Goal: Find specific page/section: Find specific page/section

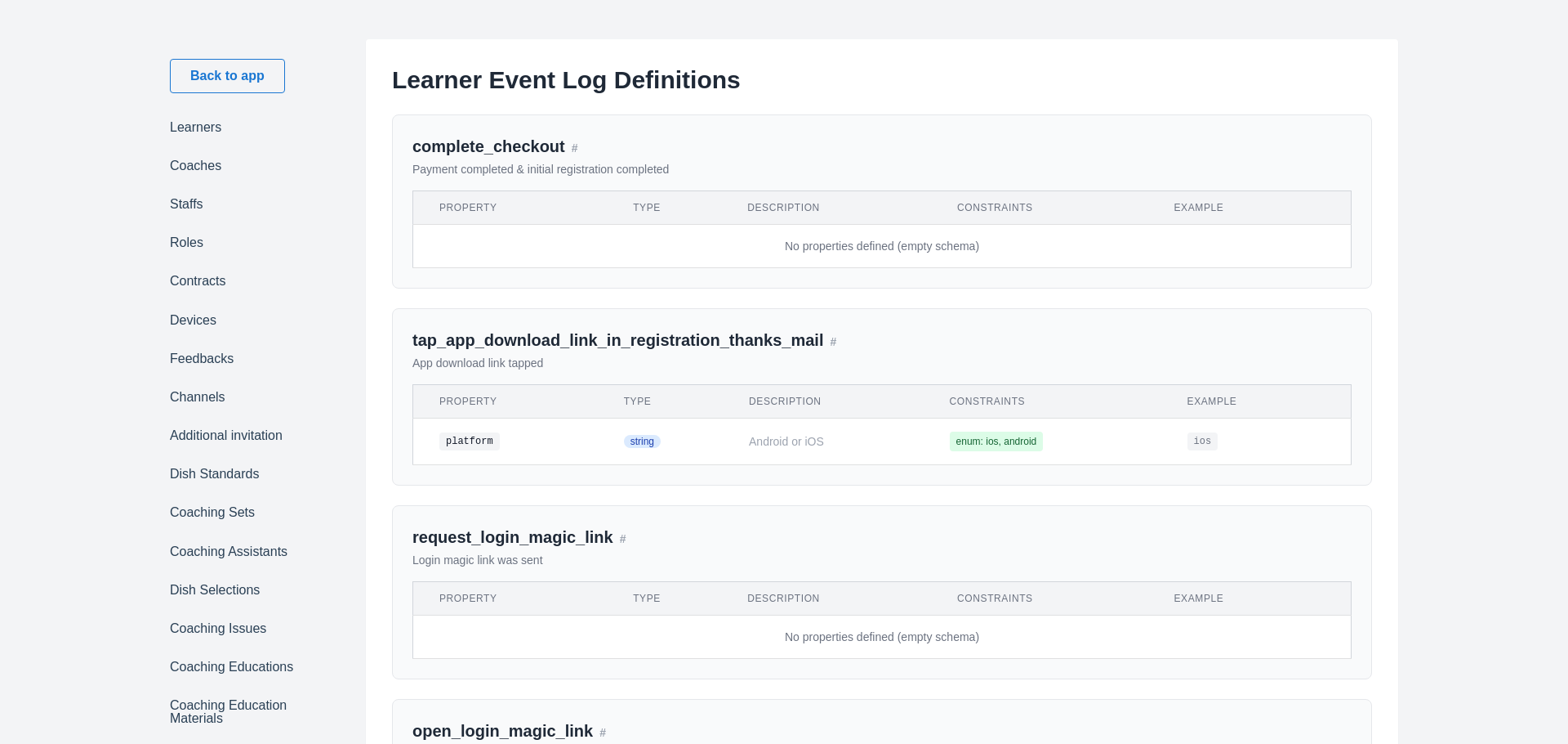
scroll to position [530, 0]
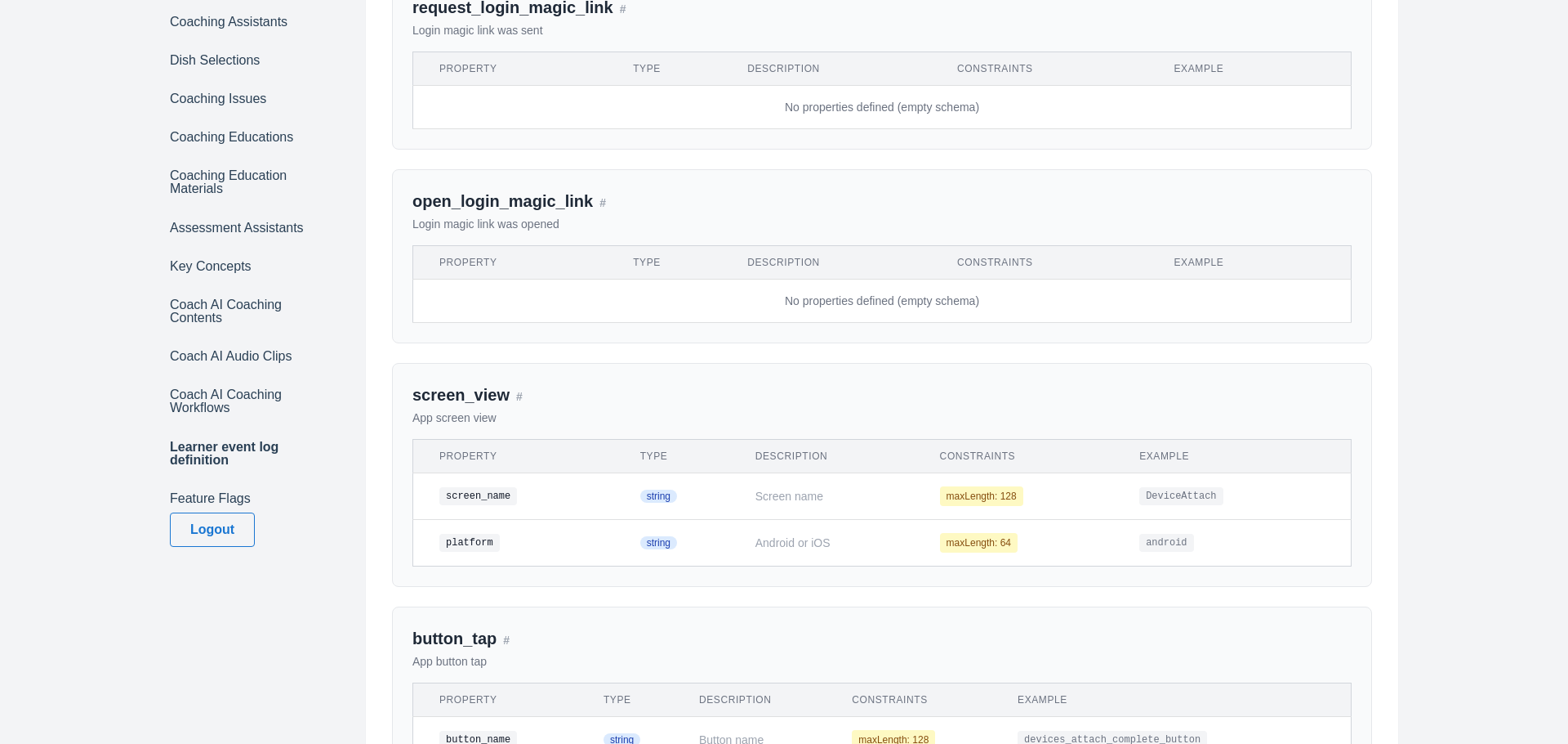
click at [755, 339] on div "open_login_magic_link # Login magic link was opened Property Type Description C…" at bounding box center [881, 256] width 980 height 174
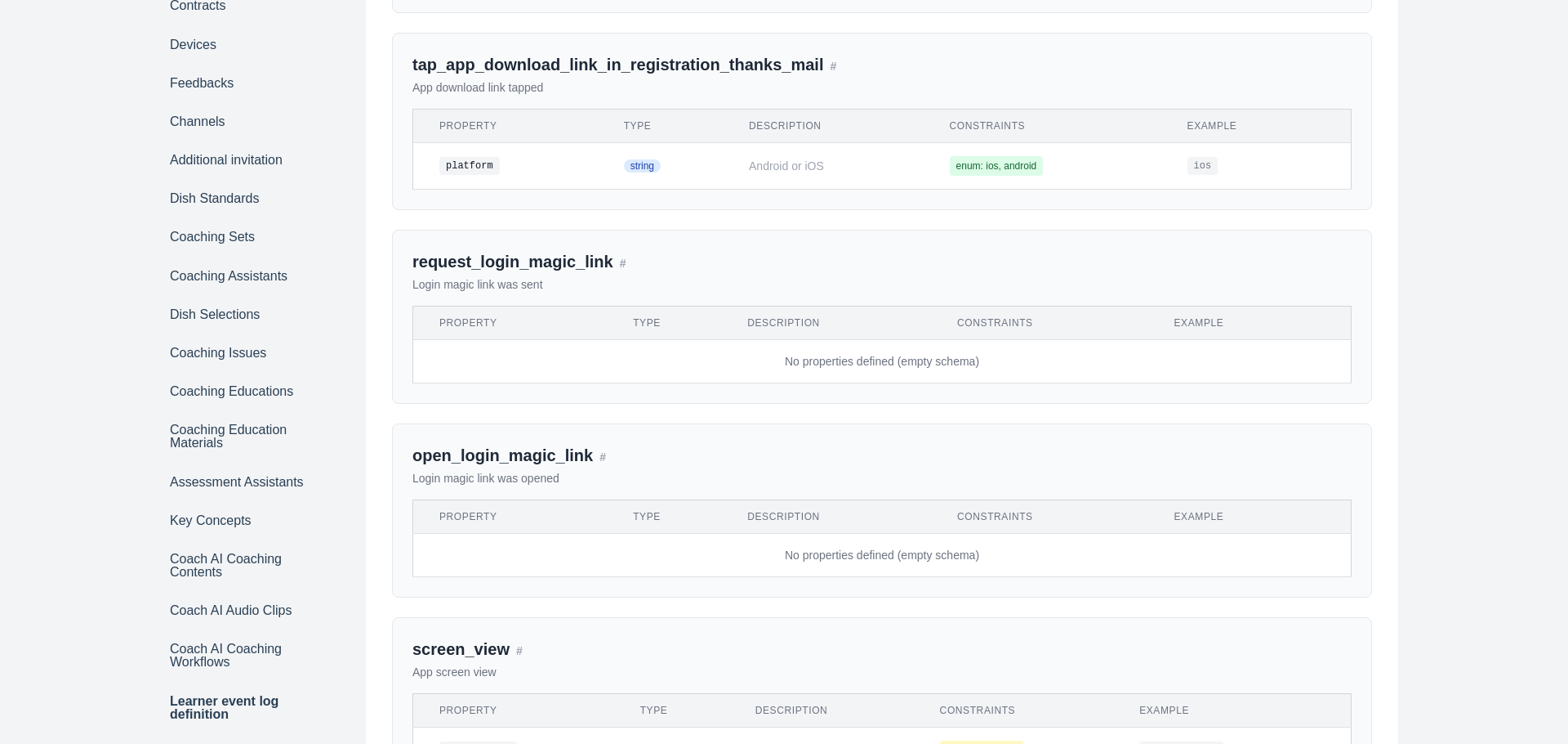
scroll to position [208, 0]
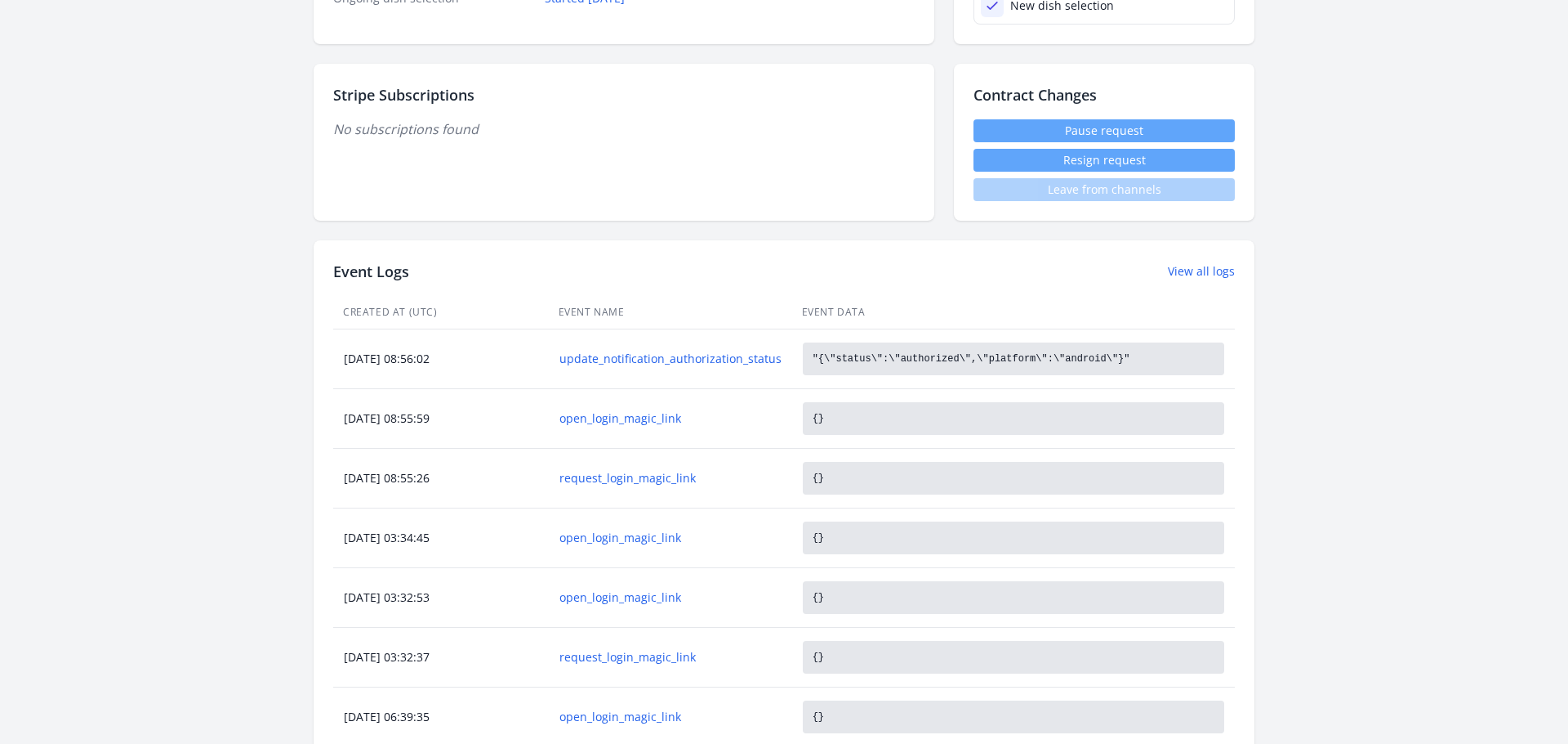
scroll to position [525, 0]
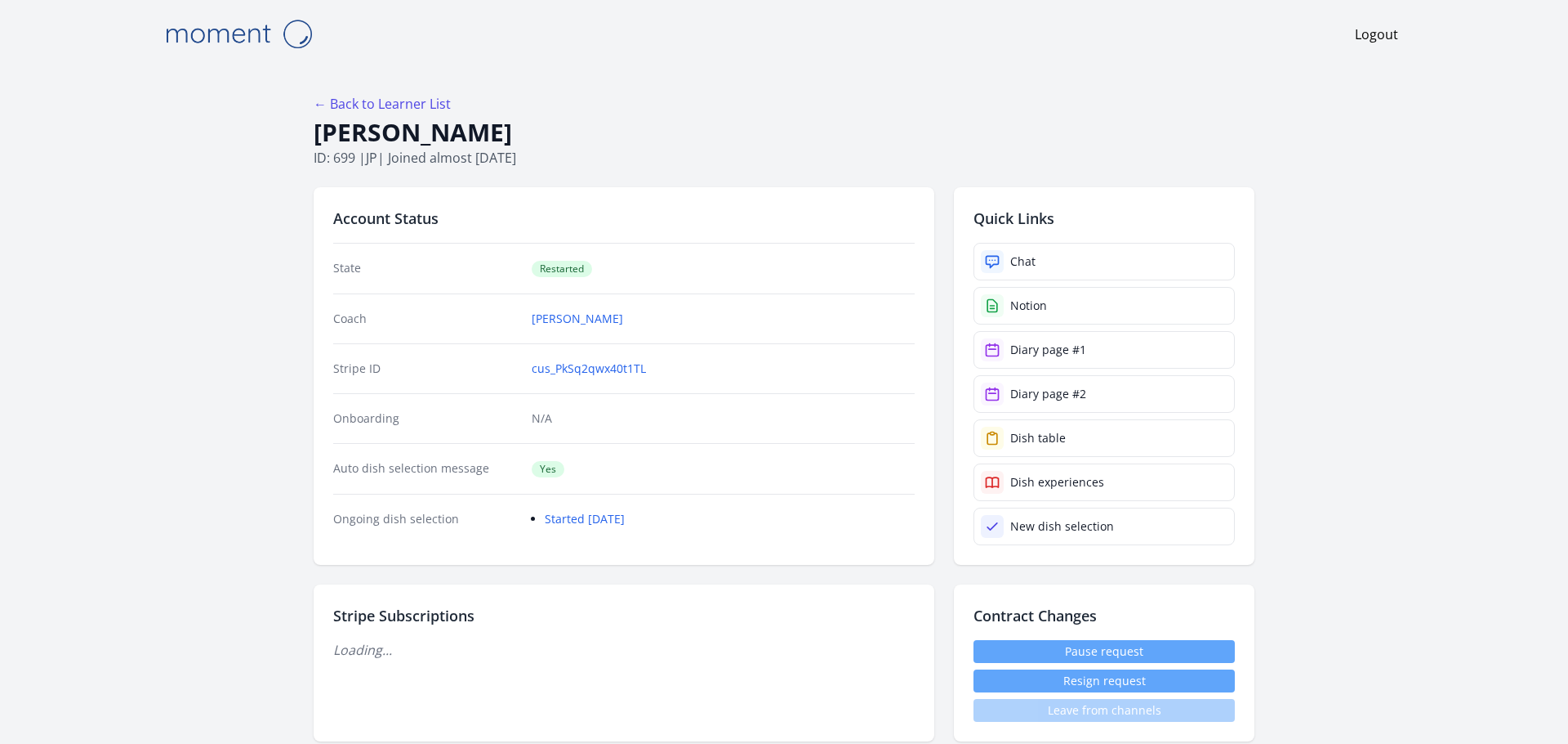
scroll to position [525, 0]
